Goal: Find specific page/section: Find specific page/section

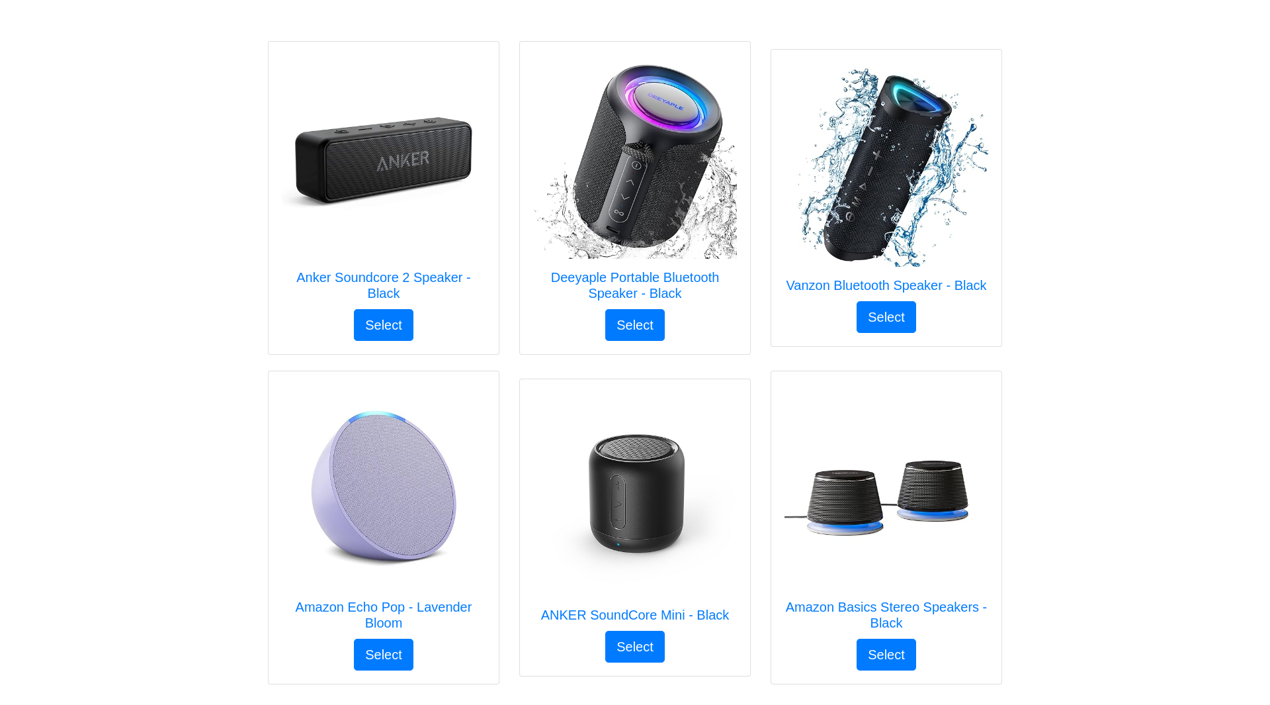
drag, startPoint x: 617, startPoint y: 591, endPoint x: 617, endPoint y: 600, distance: 9.3
